Goal: Transaction & Acquisition: Obtain resource

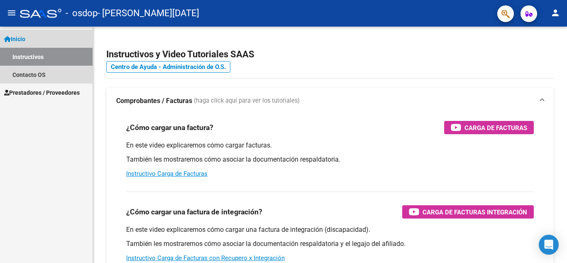
click at [61, 59] on link "Instructivos" at bounding box center [46, 57] width 92 height 18
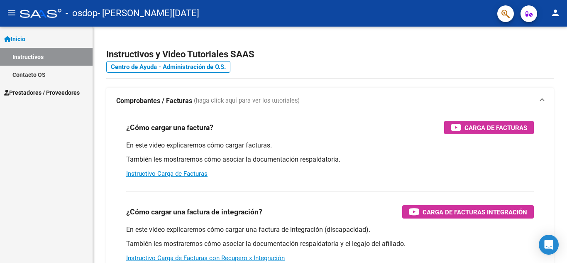
click at [528, 14] on icon "button" at bounding box center [528, 14] width 7 height 6
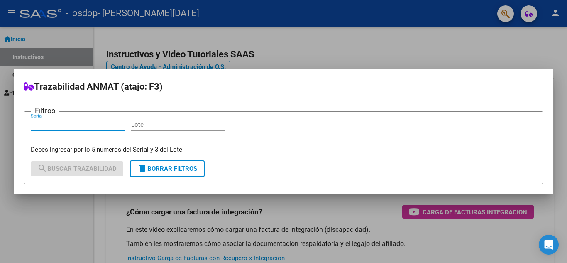
click at [528, 14] on div at bounding box center [283, 131] width 567 height 263
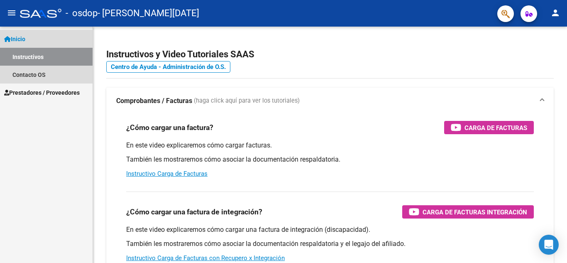
click at [68, 32] on link "Inicio" at bounding box center [46, 39] width 92 height 18
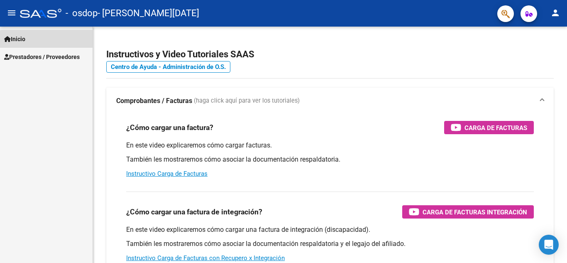
click at [69, 46] on link "Inicio" at bounding box center [46, 39] width 92 height 18
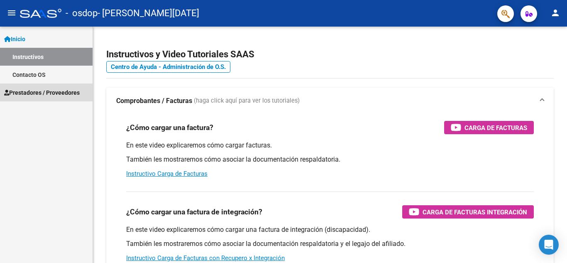
click at [52, 87] on link "Prestadores / Proveedores" at bounding box center [46, 92] width 92 height 18
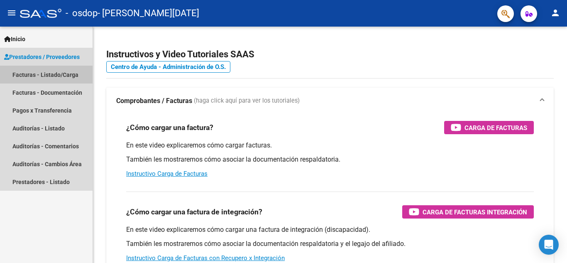
click at [68, 74] on link "Facturas - Listado/Carga" at bounding box center [46, 75] width 92 height 18
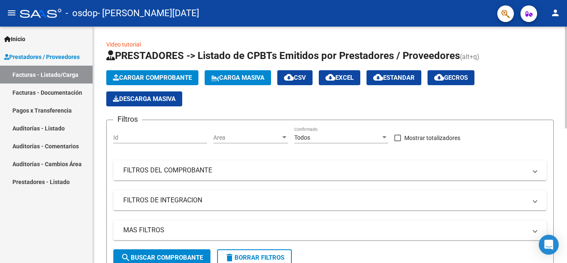
drag, startPoint x: 566, startPoint y: 107, endPoint x: 564, endPoint y: 144, distance: 36.5
click at [564, 144] on html "menu - osdop - GAVIGLIO [DATE][PERSON_NAME] person Inicio Instructivos Contacto…" at bounding box center [283, 131] width 567 height 263
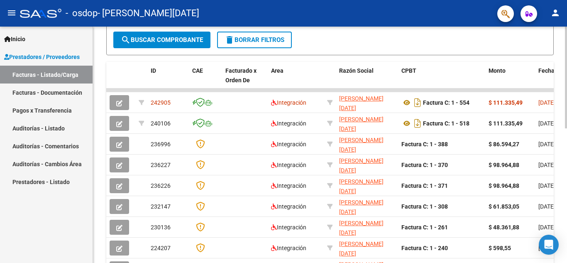
scroll to position [219, 0]
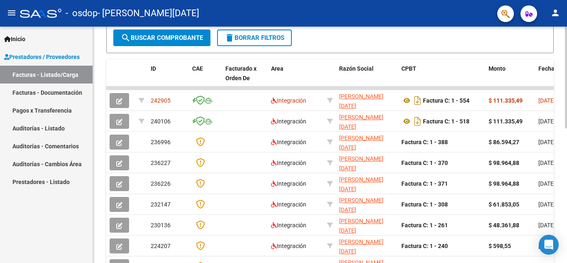
click at [560, 209] on div "Video tutorial PRESTADORES -> Listado de CPBTs Emitidos por Prestadores / Prove…" at bounding box center [331, 77] width 476 height 540
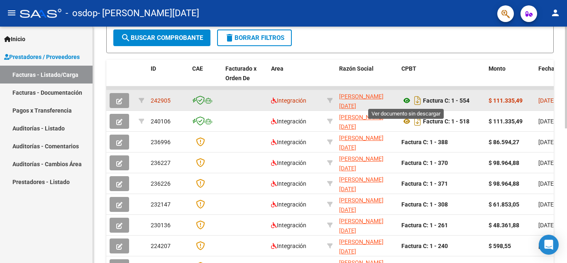
click at [405, 100] on icon at bounding box center [406, 100] width 11 height 10
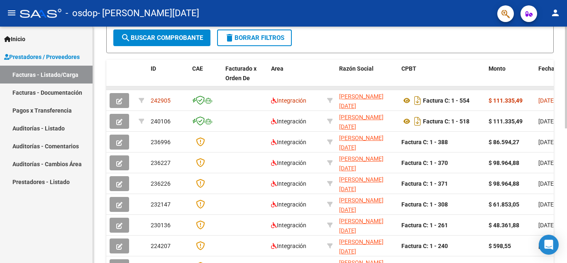
drag, startPoint x: 374, startPoint y: 88, endPoint x: 457, endPoint y: 88, distance: 83.4
drag, startPoint x: 457, startPoint y: 88, endPoint x: 330, endPoint y: 87, distance: 127.3
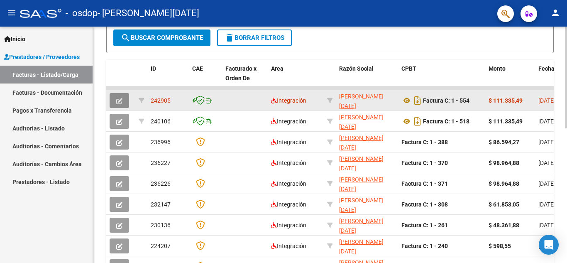
click at [115, 105] on button "button" at bounding box center [118, 100] width 19 height 15
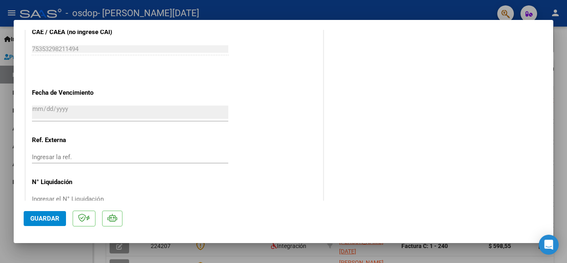
scroll to position [541, 0]
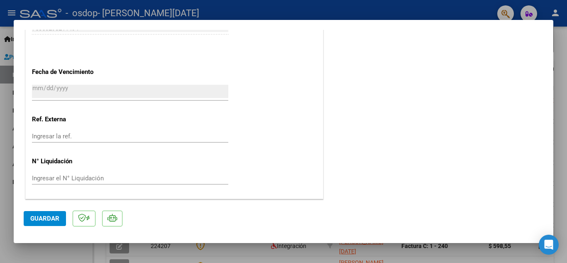
click at [555, 40] on div at bounding box center [283, 131] width 567 height 263
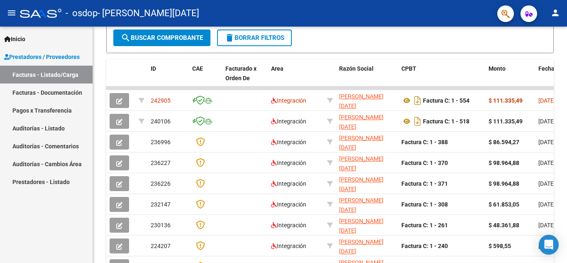
scroll to position [219, 0]
